Goal: Task Accomplishment & Management: Manage account settings

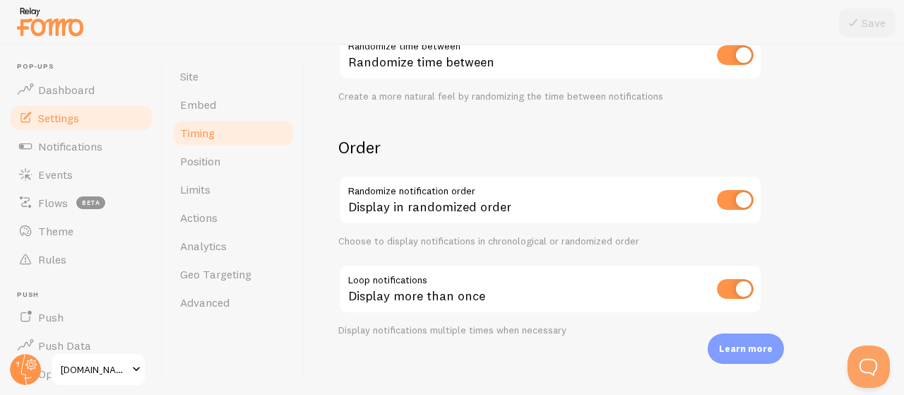
scroll to position [441, 0]
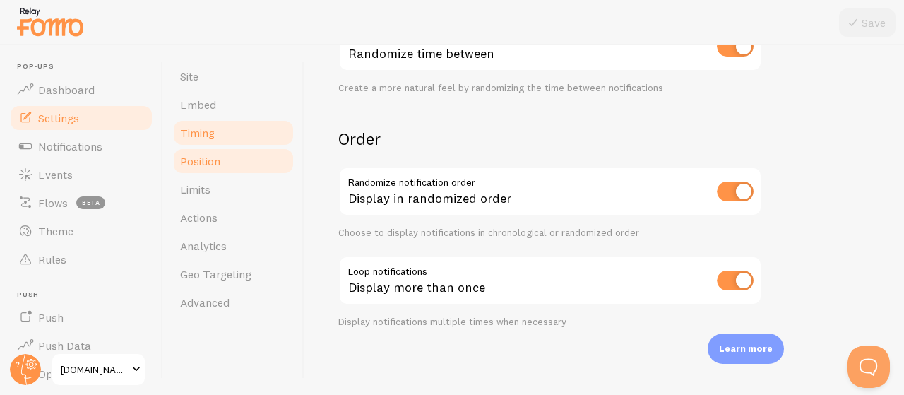
click at [222, 159] on link "Position" at bounding box center [234, 161] width 124 height 28
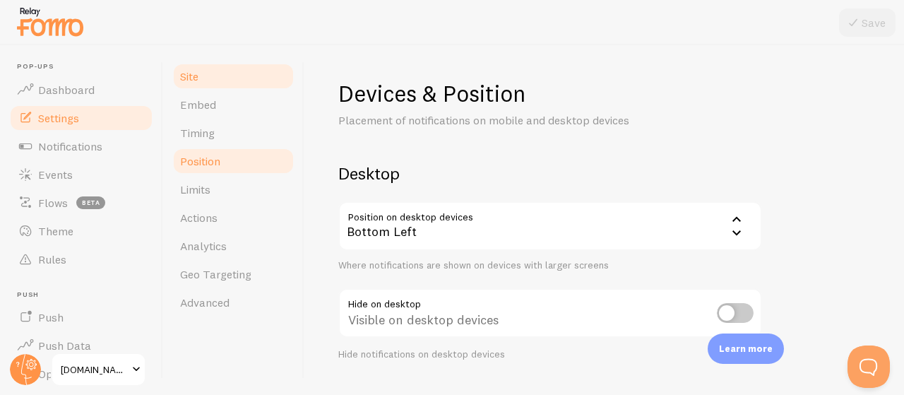
click at [215, 83] on link "Site" at bounding box center [234, 76] width 124 height 28
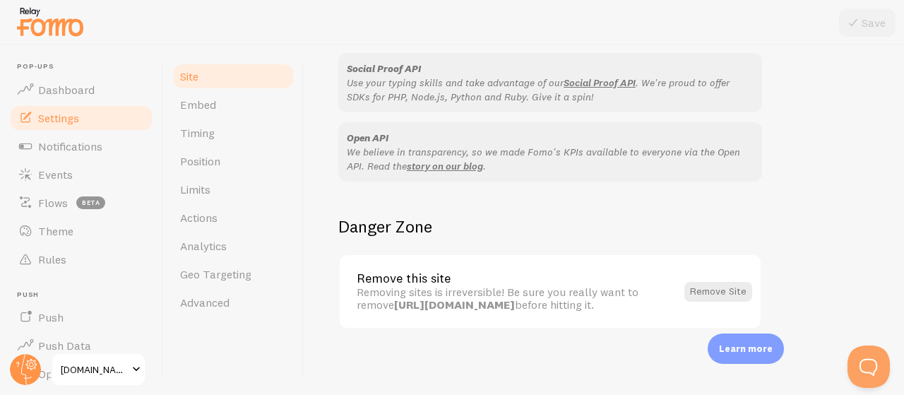
scroll to position [938, 0]
click at [83, 90] on span "Dashboard" at bounding box center [66, 90] width 57 height 14
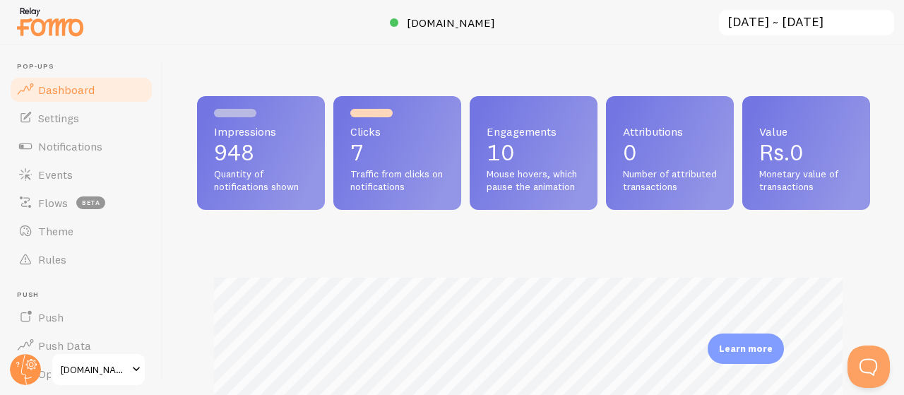
scroll to position [372, 663]
drag, startPoint x: 574, startPoint y: 155, endPoint x: 547, endPoint y: 152, distance: 26.3
click at [547, 152] on div "Engagements 10 Mouse hovers, which pause the animation" at bounding box center [534, 153] width 128 height 114
drag, startPoint x: 394, startPoint y: 152, endPoint x: 380, endPoint y: 153, distance: 14.1
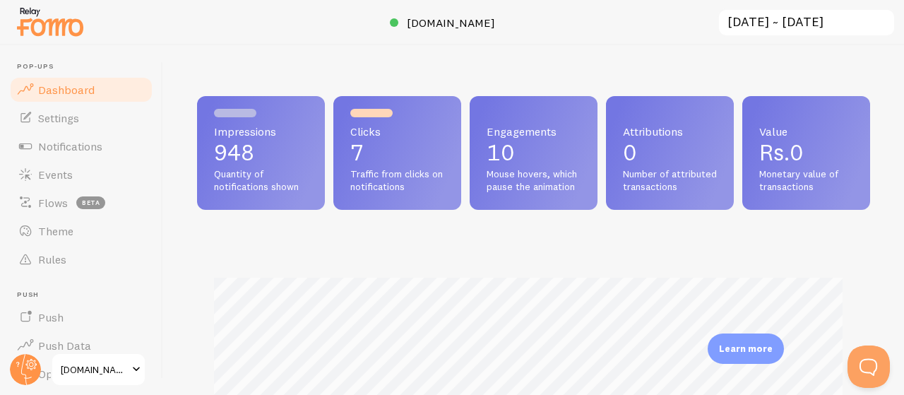
click at [380, 153] on div "Clicks 7 Traffic from clicks on notifications" at bounding box center [397, 153] width 128 height 114
click at [379, 153] on div "Clicks 7 Traffic from clicks on notifications" at bounding box center [397, 153] width 128 height 114
drag, startPoint x: 387, startPoint y: 152, endPoint x: 403, endPoint y: 150, distance: 15.7
click at [403, 150] on p "7" at bounding box center [397, 152] width 94 height 23
click at [43, 114] on span "Settings" at bounding box center [58, 118] width 41 height 14
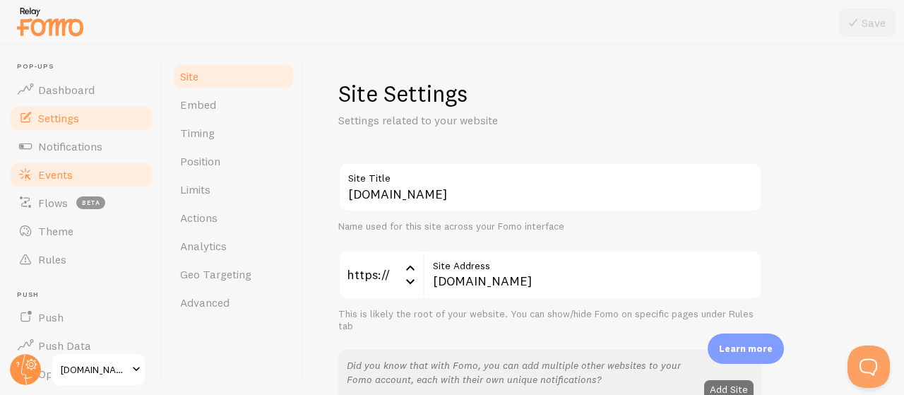
click at [55, 172] on span "Events" at bounding box center [55, 174] width 35 height 14
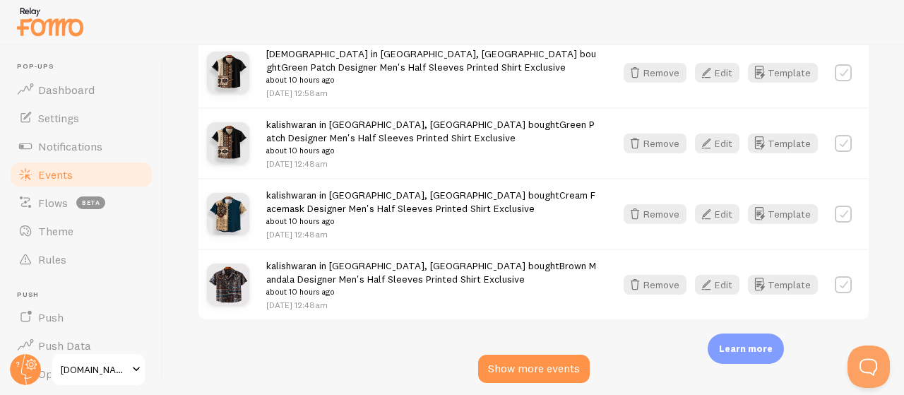
scroll to position [2331, 0]
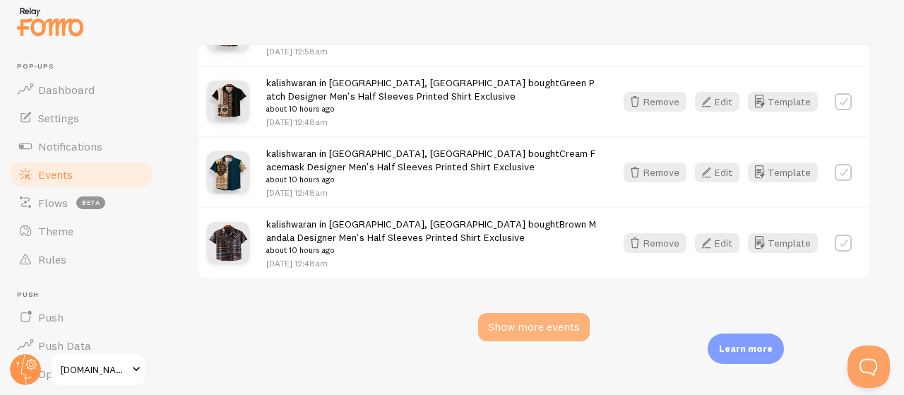
click at [530, 313] on div "Show more events" at bounding box center [534, 327] width 112 height 28
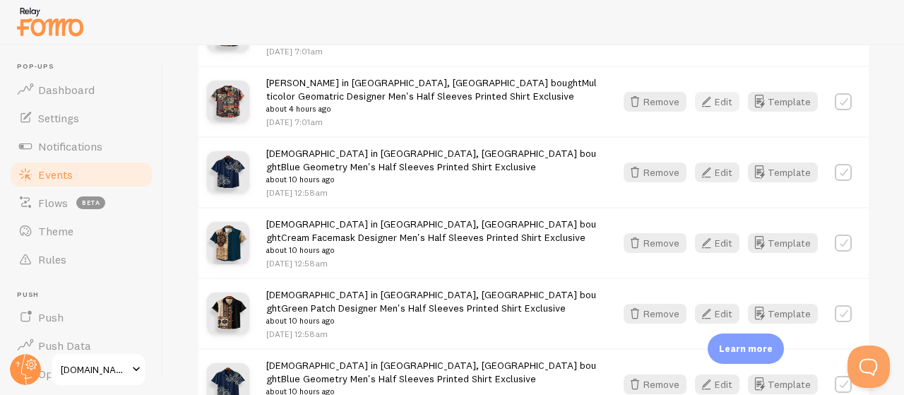
click at [708, 93] on button "Edit" at bounding box center [717, 102] width 44 height 20
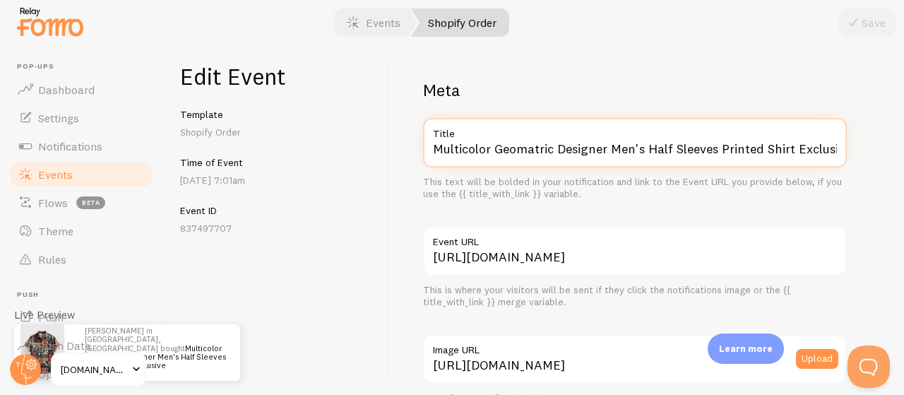
click at [510, 150] on input "Multicolor Geomatric Designer Men's Half Sleeves Printed Shirt Exclusive" at bounding box center [635, 142] width 424 height 49
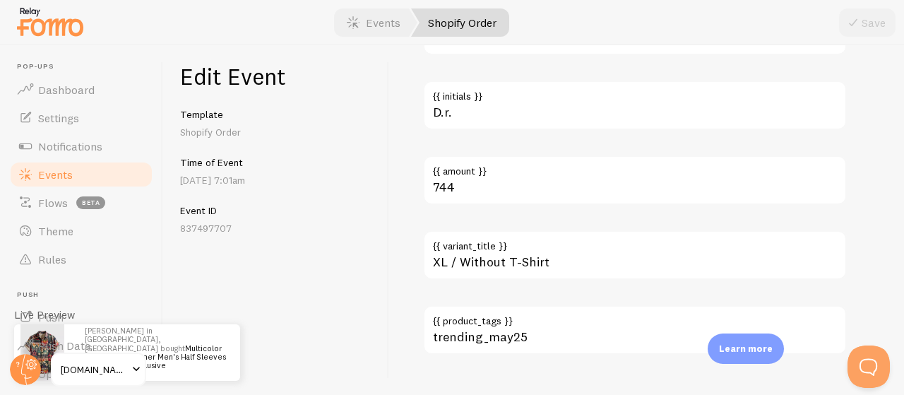
scroll to position [1019, 0]
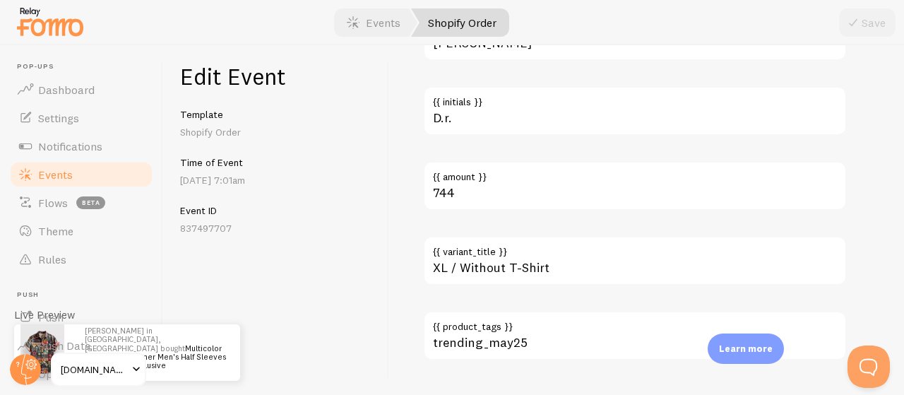
click at [100, 174] on link "Events" at bounding box center [80, 174] width 145 height 28
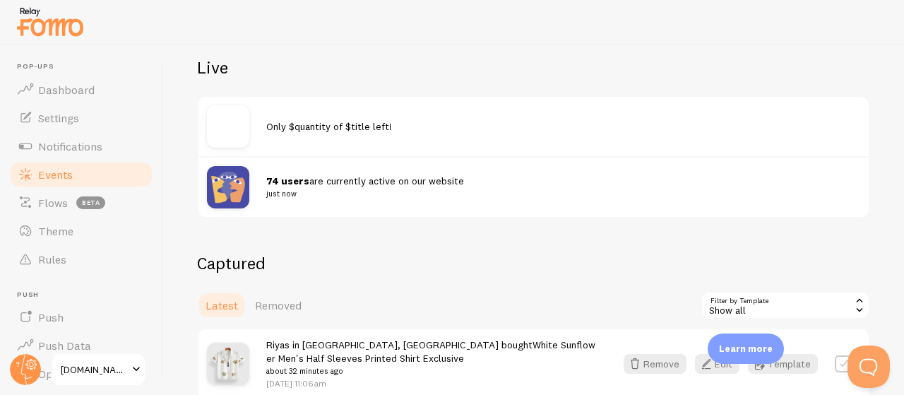
scroll to position [154, 0]
drag, startPoint x: 468, startPoint y: 167, endPoint x: 372, endPoint y: 174, distance: 96.3
click at [372, 174] on div "74 users are currently active on our website just now" at bounding box center [533, 185] width 670 height 61
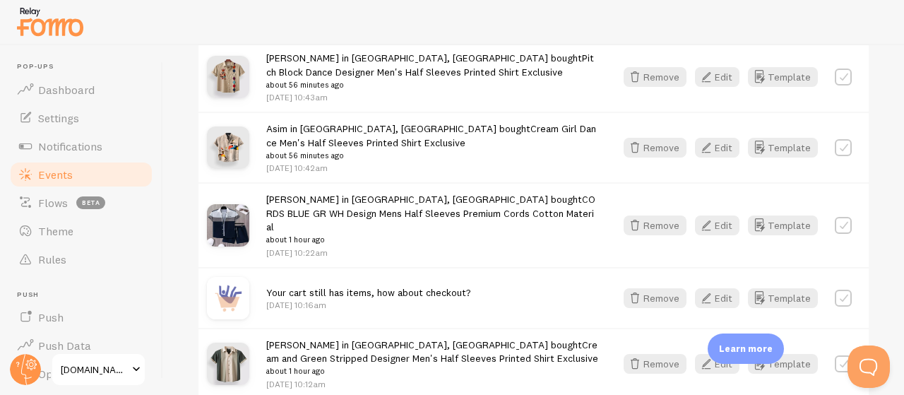
scroll to position [925, 0]
click at [706, 290] on button "Edit" at bounding box center [717, 298] width 44 height 20
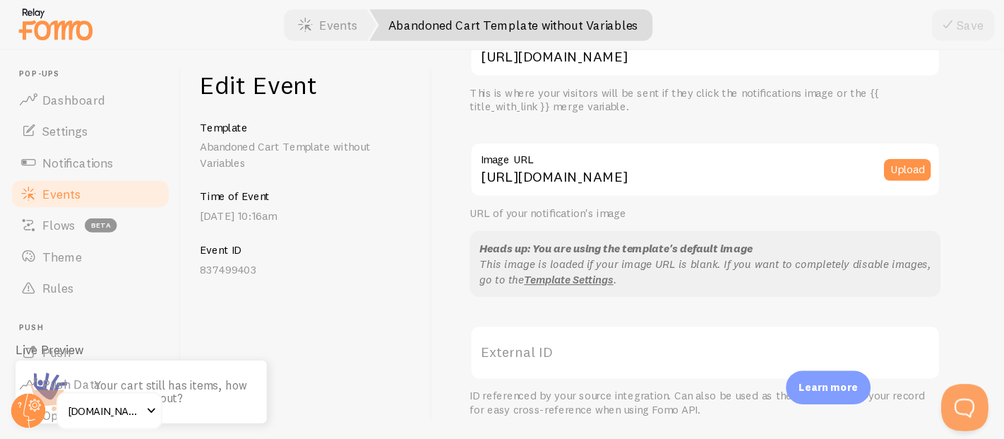
scroll to position [313, 0]
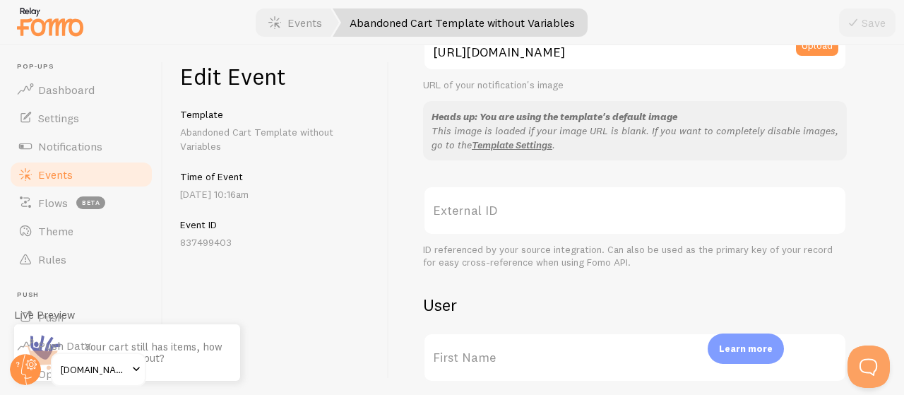
click at [136, 368] on span at bounding box center [136, 369] width 17 height 17
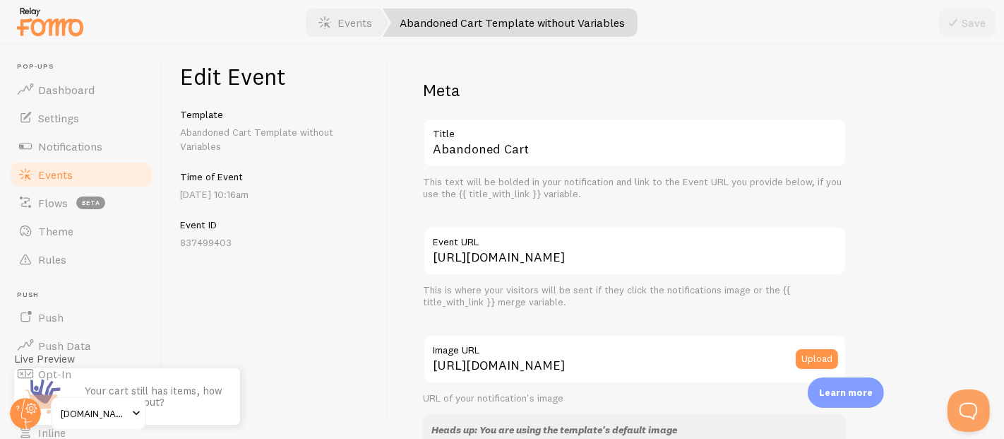
drag, startPoint x: 708, startPoint y: 1, endPoint x: 61, endPoint y: 163, distance: 667.0
click at [61, 163] on link "Events" at bounding box center [80, 174] width 145 height 28
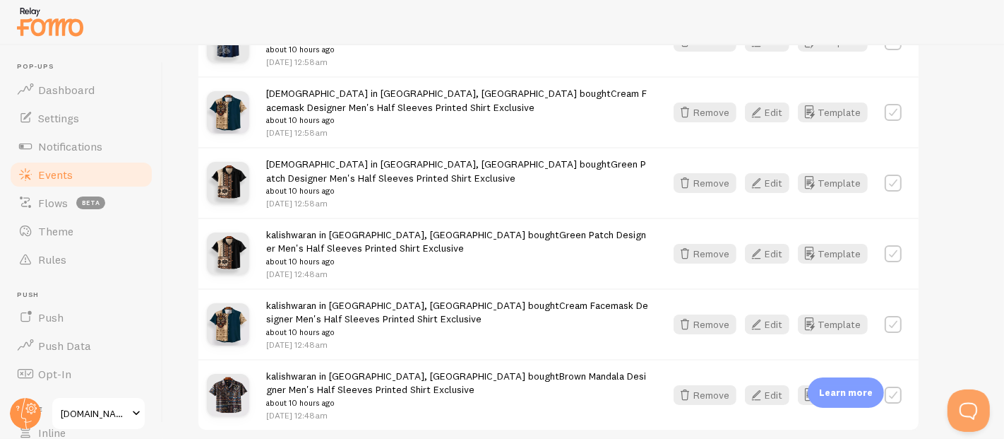
scroll to position [2268, 0]
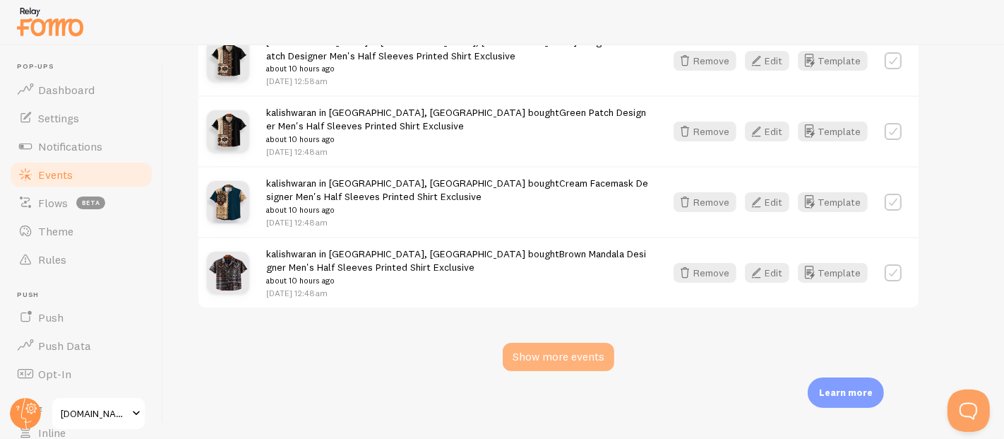
click at [557, 357] on div "Show more events" at bounding box center [559, 357] width 112 height 28
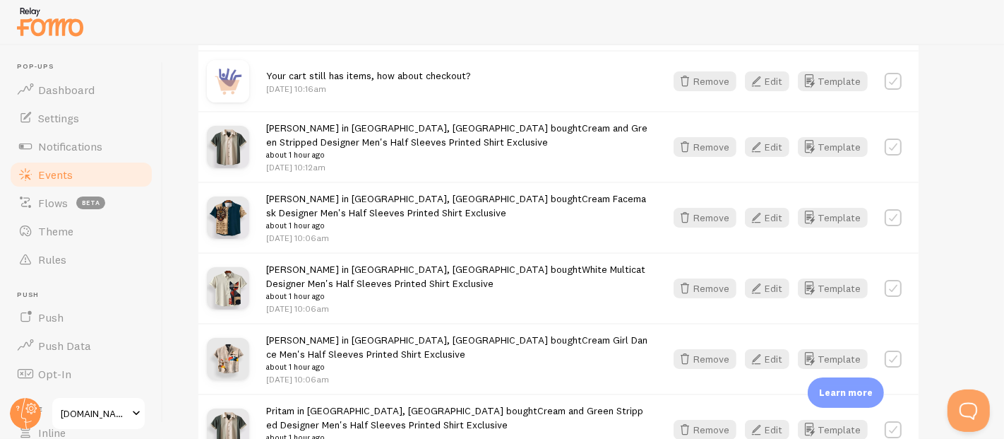
scroll to position [1030, 0]
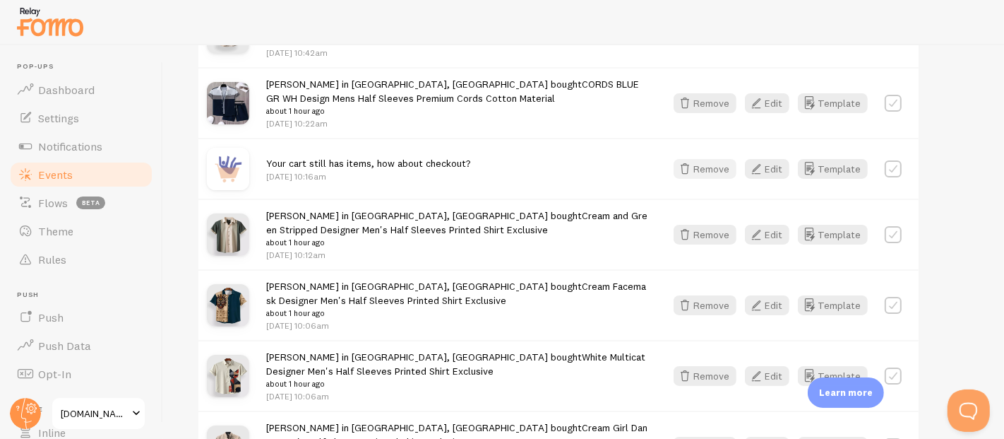
click at [714, 172] on button "Remove" at bounding box center [705, 169] width 63 height 20
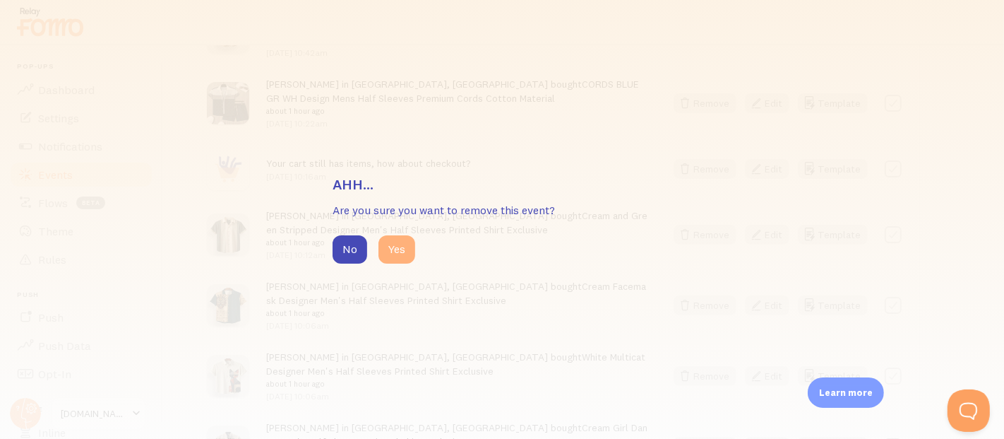
click at [400, 242] on button "Yes" at bounding box center [397, 249] width 37 height 28
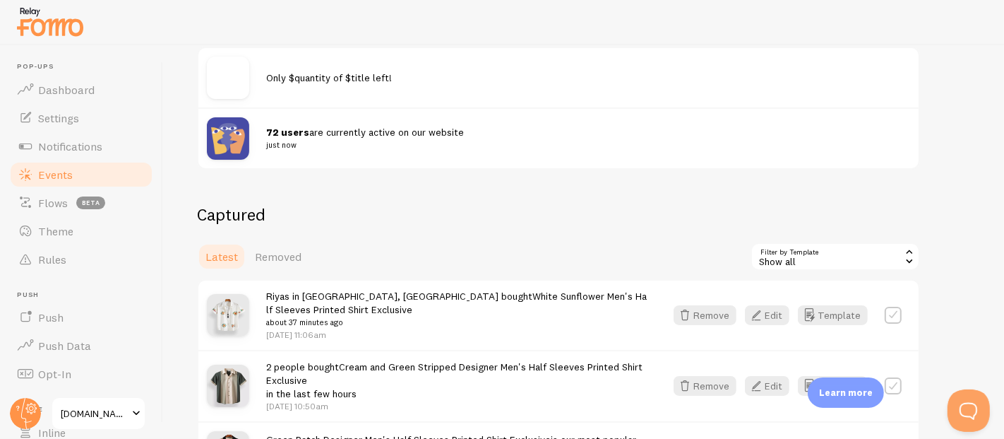
scroll to position [215, 0]
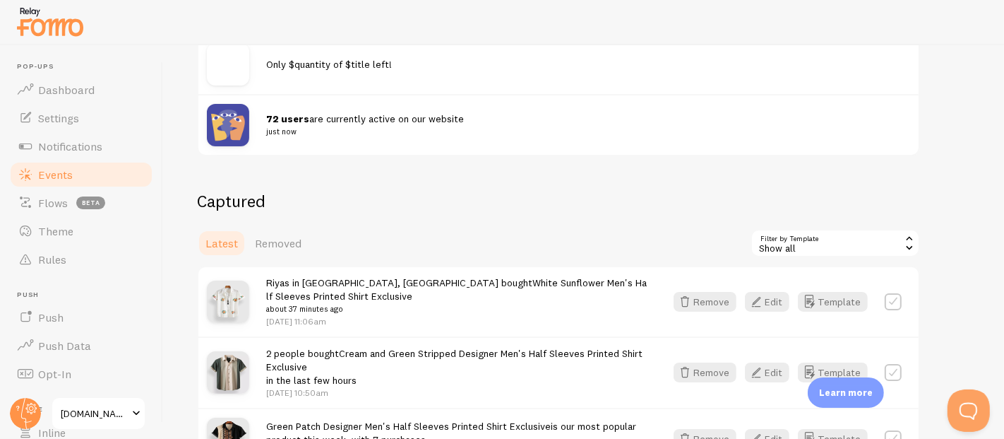
click at [766, 234] on div "Show all" at bounding box center [836, 243] width 170 height 28
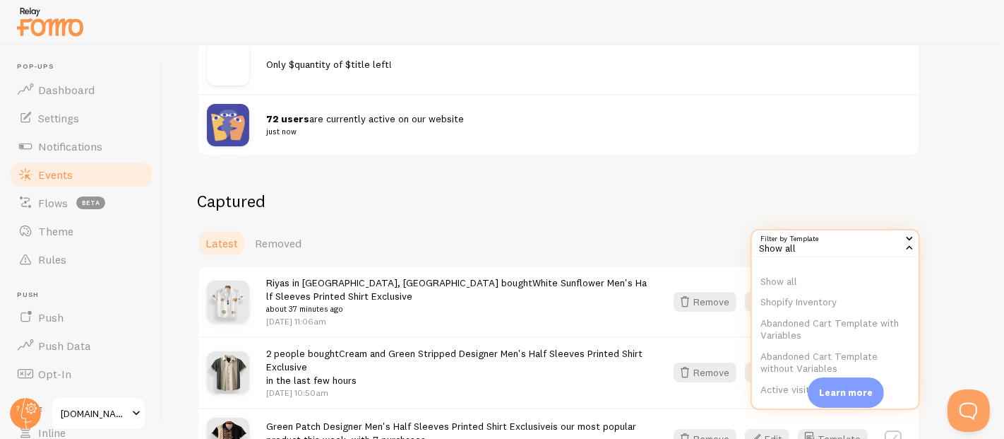
click at [212, 240] on span "Latest" at bounding box center [222, 243] width 32 height 14
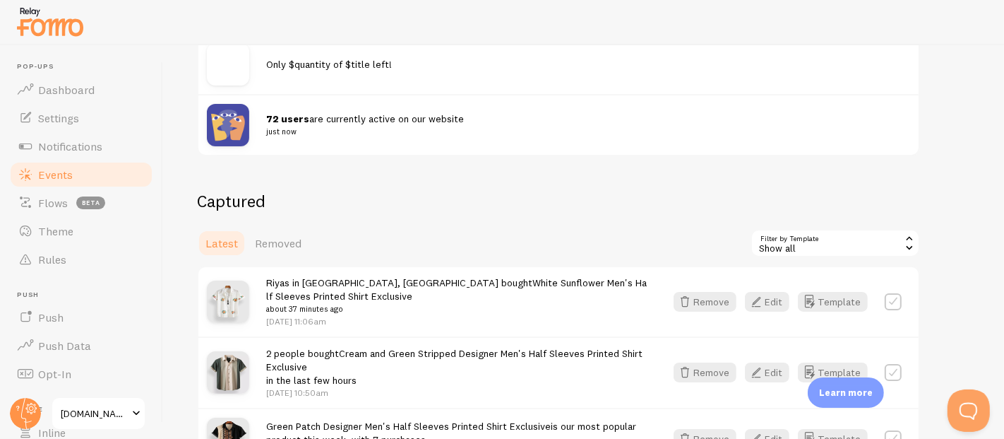
click at [212, 240] on span "Latest" at bounding box center [222, 243] width 32 height 14
click at [296, 241] on span "Removed" at bounding box center [278, 243] width 47 height 14
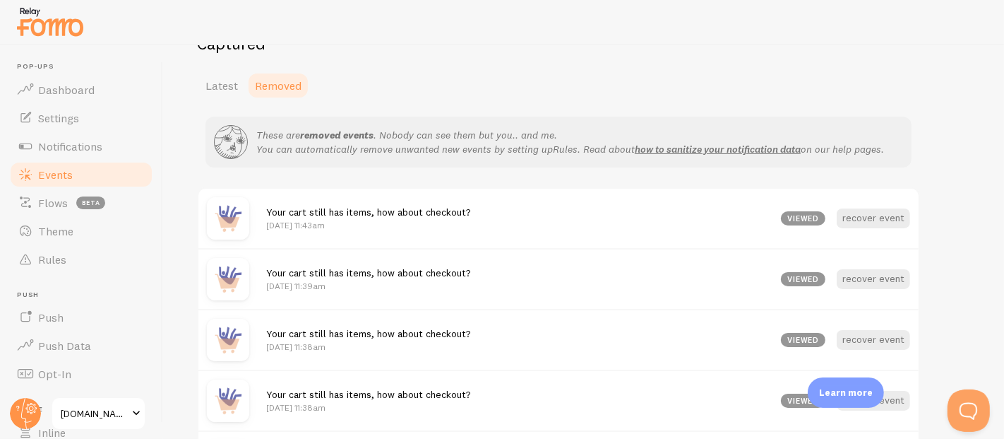
scroll to position [391, 0]
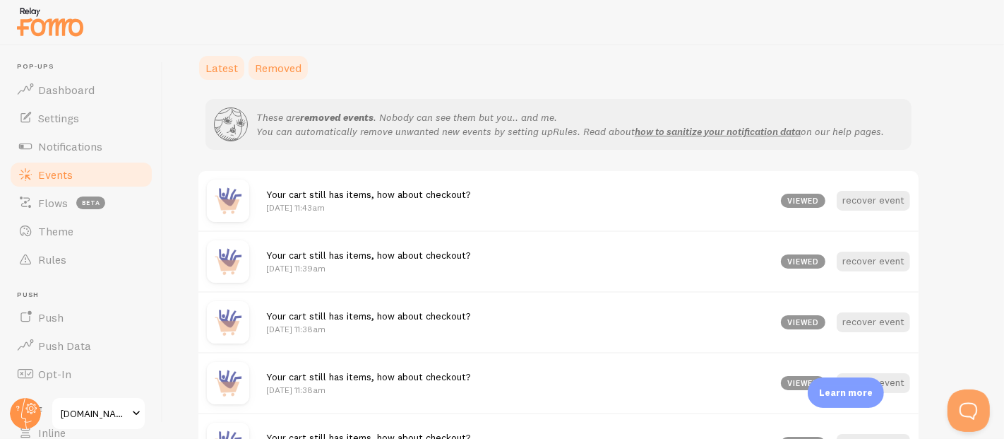
click at [211, 76] on link "Latest" at bounding box center [221, 68] width 49 height 28
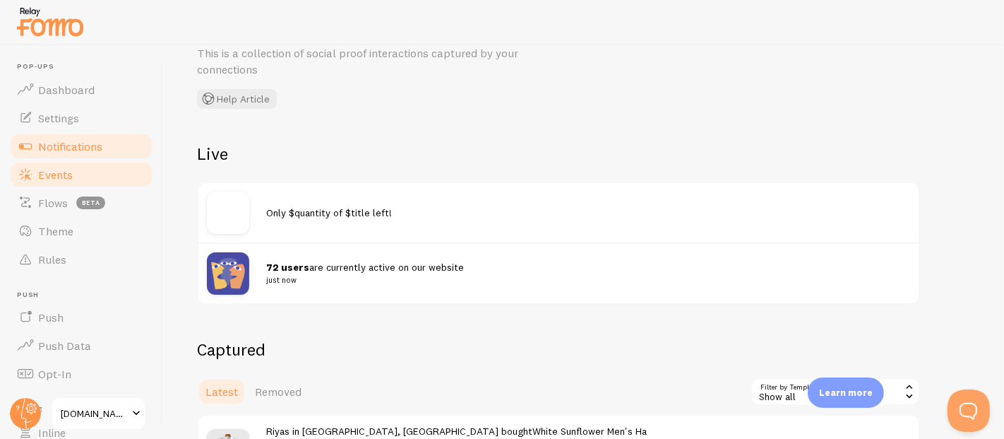
scroll to position [273, 0]
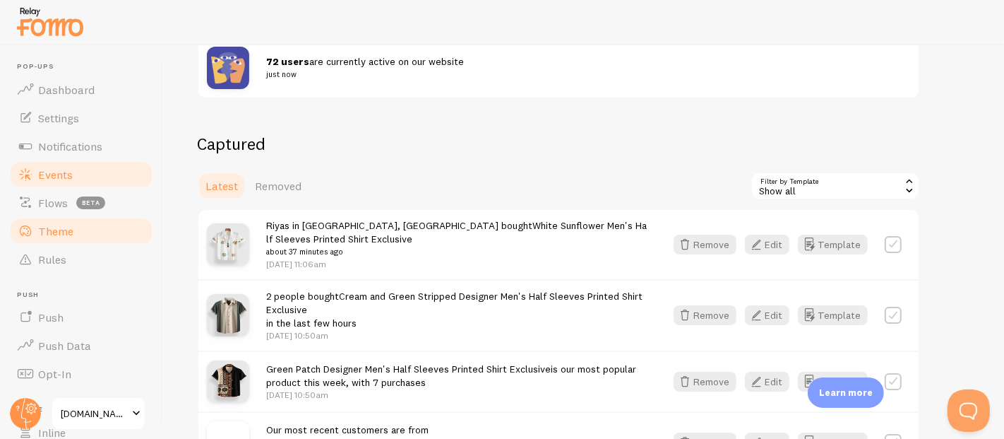
click at [74, 243] on link "Theme" at bounding box center [80, 231] width 145 height 28
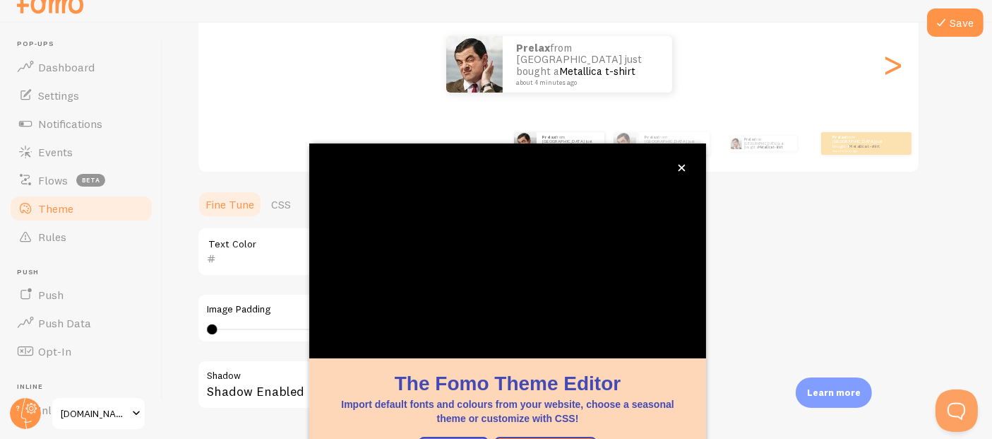
scroll to position [29, 0]
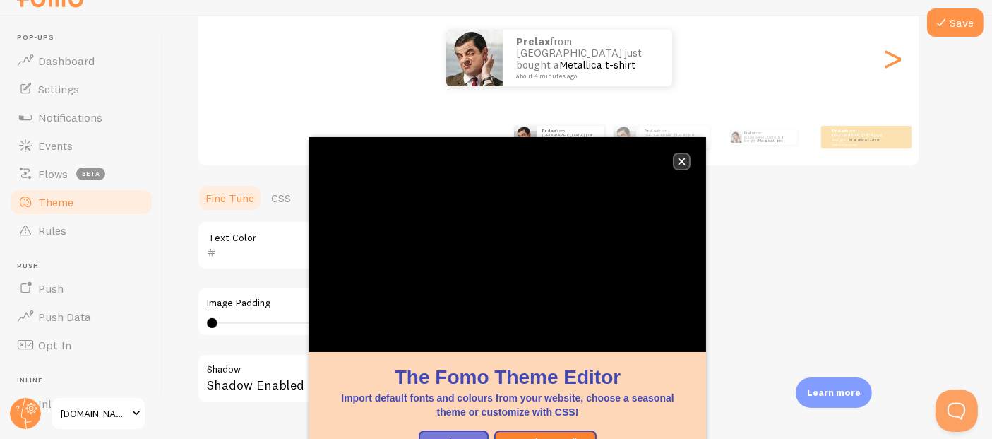
click at [687, 165] on button "close," at bounding box center [682, 161] width 15 height 15
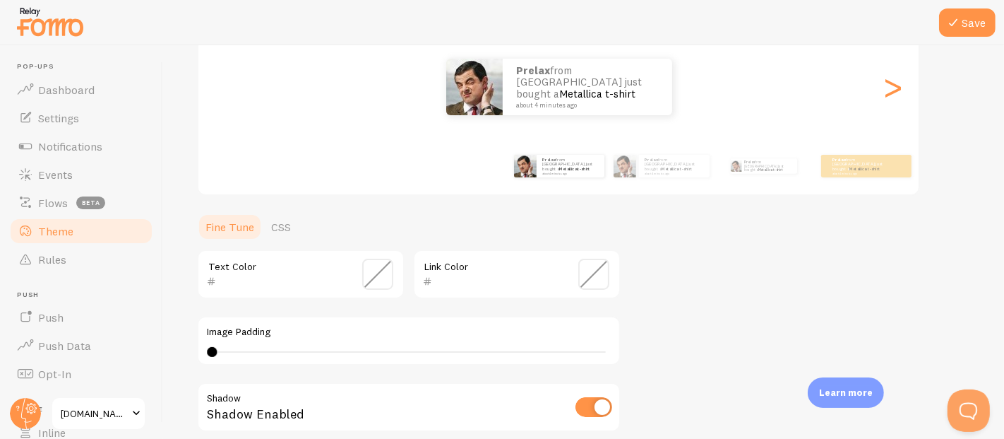
scroll to position [376, 0]
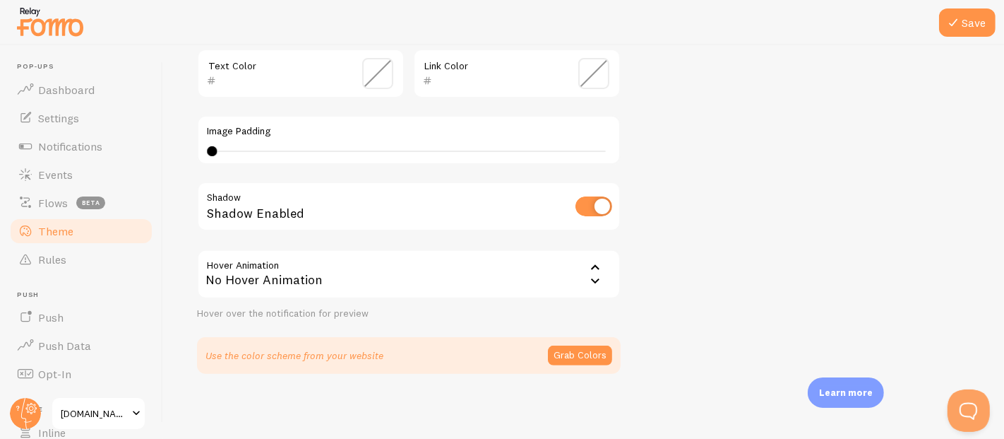
click at [375, 277] on div "No Hover Animation" at bounding box center [409, 273] width 424 height 49
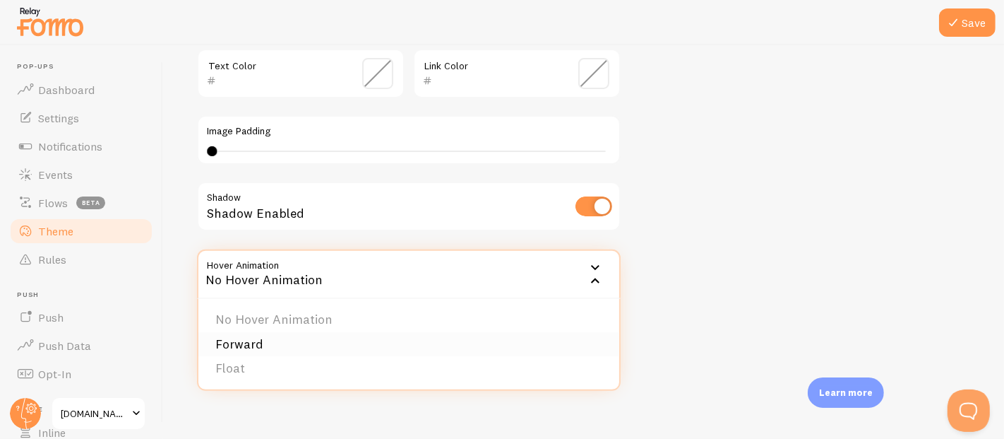
click at [330, 335] on li "Forward" at bounding box center [408, 344] width 421 height 25
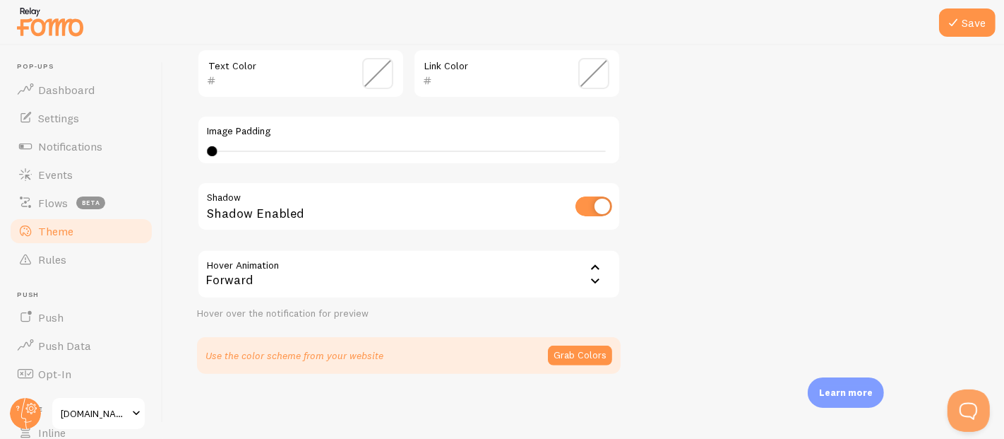
click at [498, 273] on div "Forward" at bounding box center [409, 273] width 424 height 49
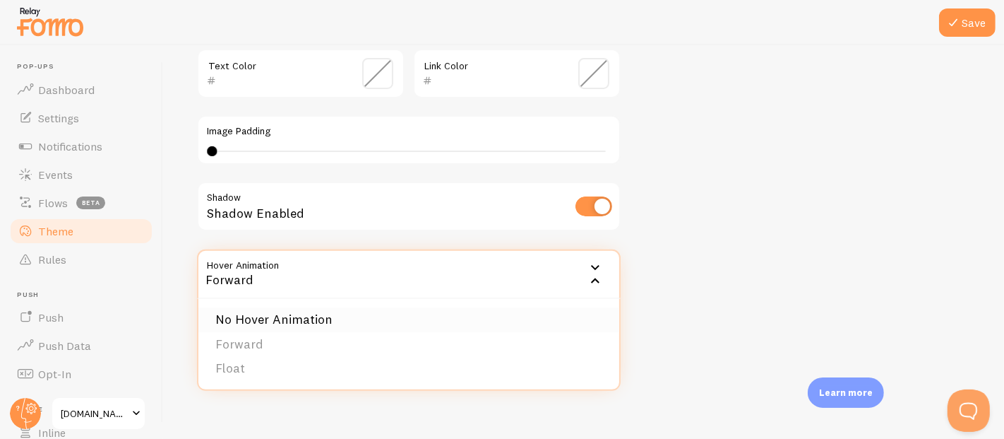
click at [372, 311] on li "No Hover Animation" at bounding box center [408, 319] width 421 height 25
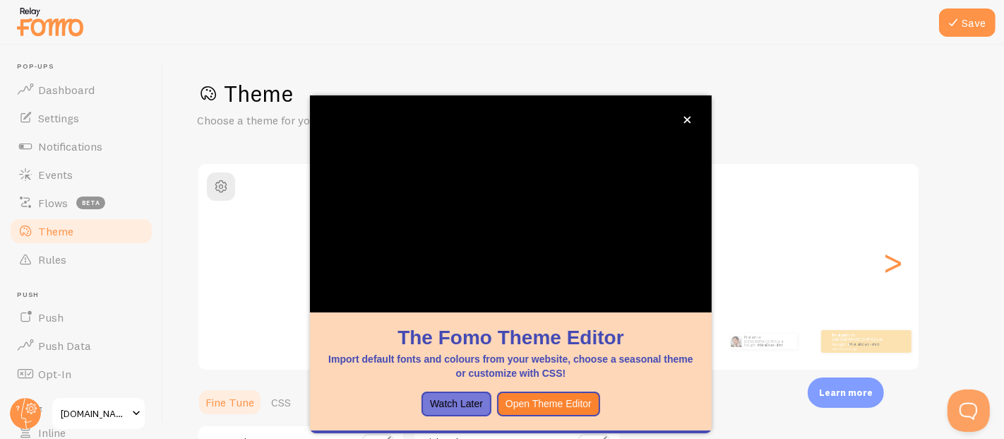
scroll to position [159, 0]
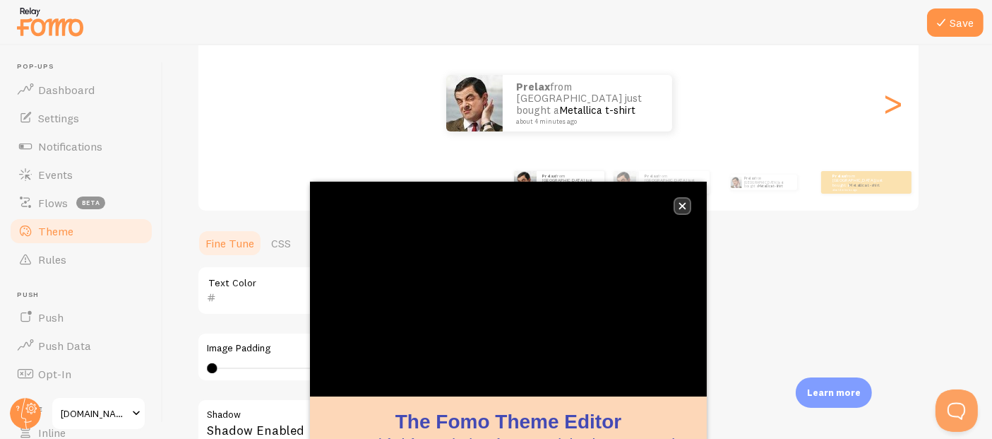
click at [681, 203] on icon "close," at bounding box center [683, 206] width 8 height 8
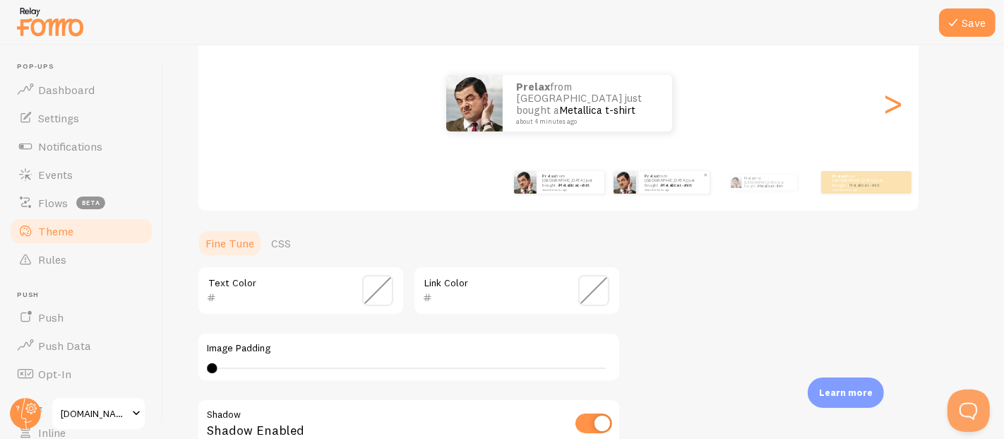
click at [672, 190] on div "Prelax from [GEOGRAPHIC_DATA] just bought a Metallica t-shirt about 4 minutes a…" at bounding box center [674, 182] width 71 height 23
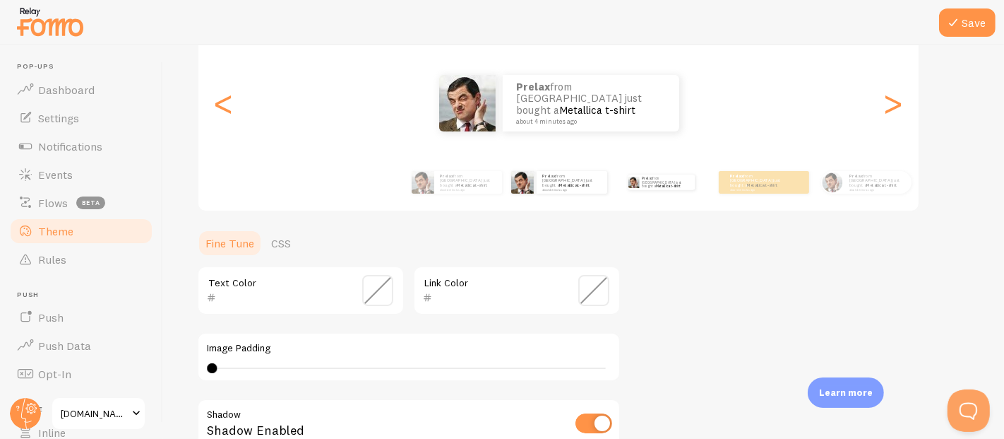
click at [672, 189] on div "Prelax from [GEOGRAPHIC_DATA] just bought a Metallica t-shirt about 4 minutes a…" at bounding box center [661, 182] width 91 height 40
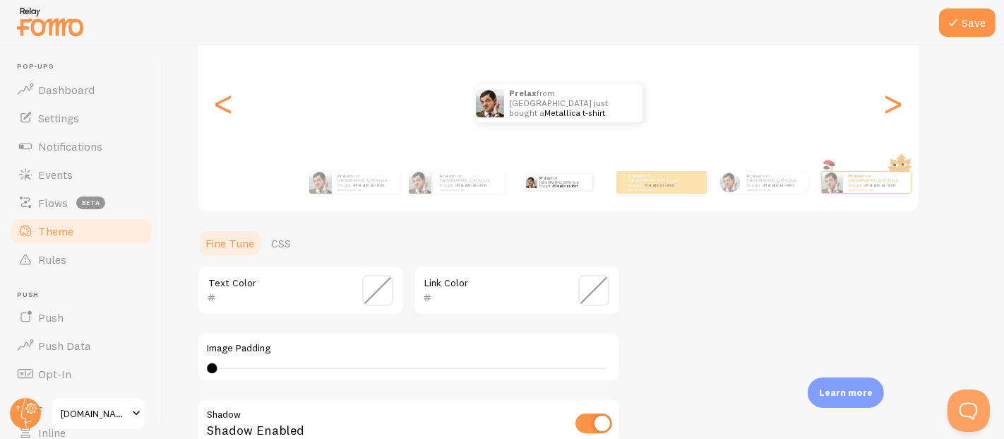
click at [672, 189] on div "Prelax from [GEOGRAPHIC_DATA] just bought a Metallica t-shirt about 4 minutes a…" at bounding box center [662, 182] width 90 height 23
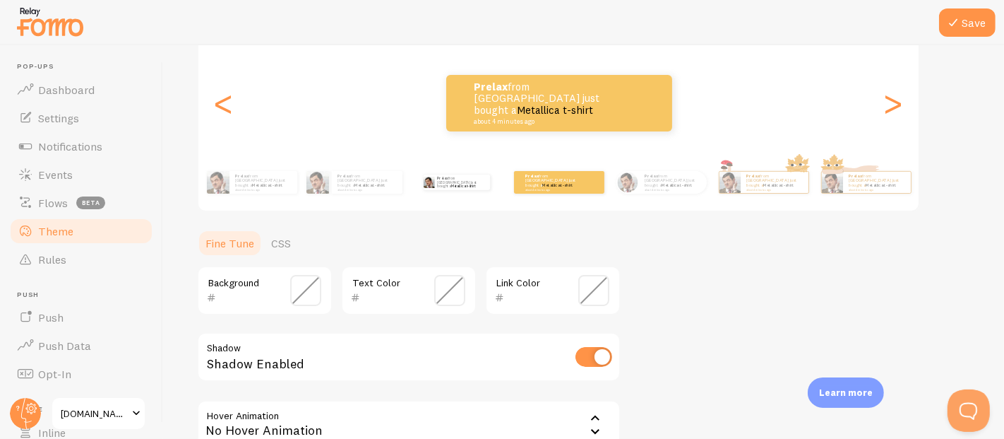
click at [672, 189] on div "Prelax from [GEOGRAPHIC_DATA] just bought a Metallica t-shirt about 4 minutes a…" at bounding box center [673, 182] width 68 height 23
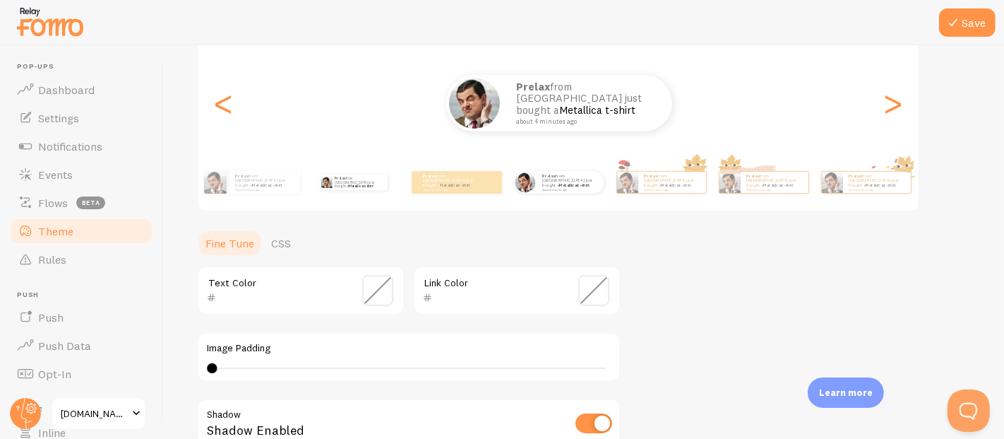
click at [672, 189] on div "Prelax from [GEOGRAPHIC_DATA] just bought a Metallica t-shirt about 4 minutes a…" at bounding box center [672, 182] width 68 height 21
type input "0"
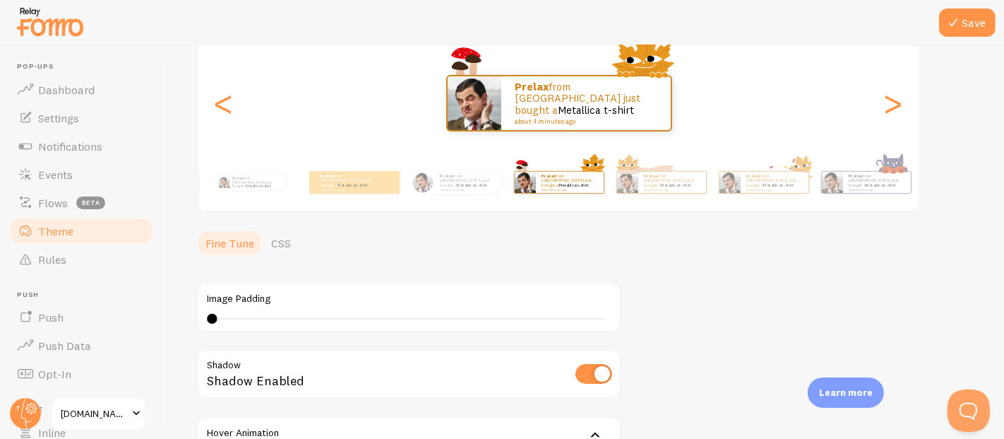
scroll to position [18, 0]
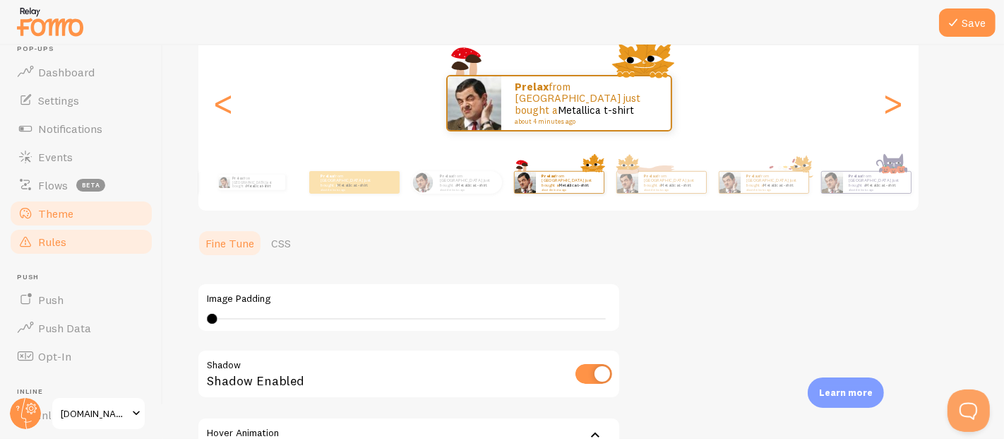
click at [66, 237] on span "Rules" at bounding box center [52, 241] width 28 height 14
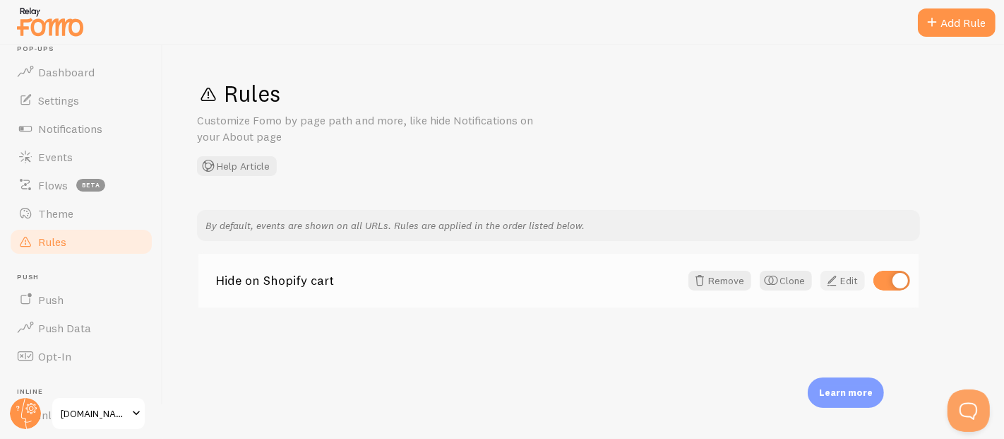
click at [848, 272] on link "Edit" at bounding box center [843, 281] width 44 height 20
